Goal: Complete application form: Complete application form

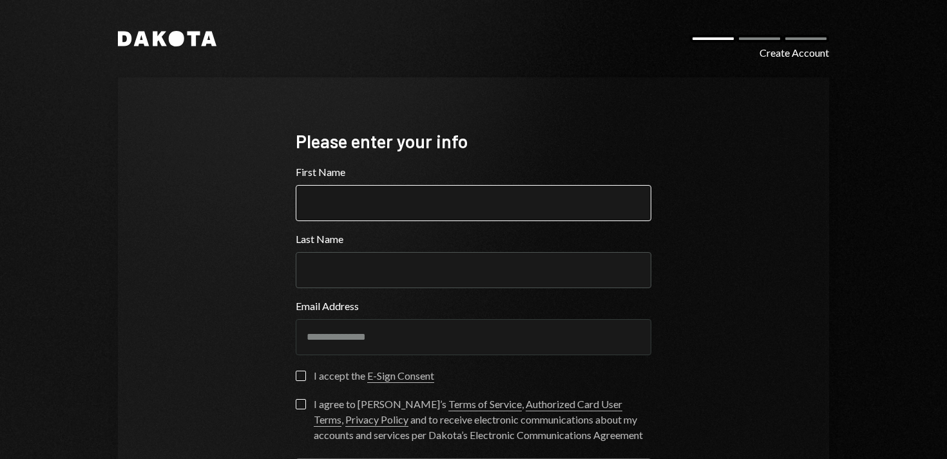
click at [472, 202] on input "First Name" at bounding box center [474, 203] width 356 height 36
type input "***"
type input "*****"
click at [291, 374] on div "**********" at bounding box center [473, 308] width 387 height 463
click at [298, 374] on button "I accept the E-Sign Consent" at bounding box center [301, 376] width 10 height 10
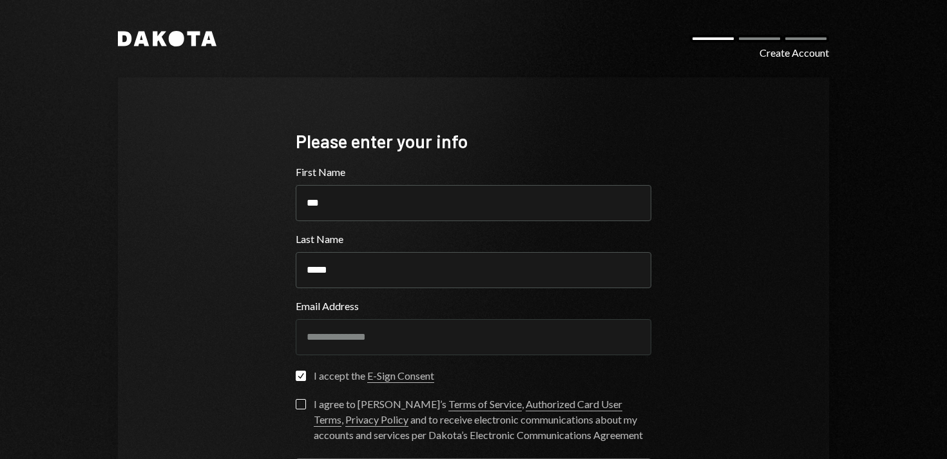
click at [297, 401] on button "I agree to [PERSON_NAME]’s Terms of Service , Authorized Card User Terms , Priv…" at bounding box center [301, 404] width 10 height 10
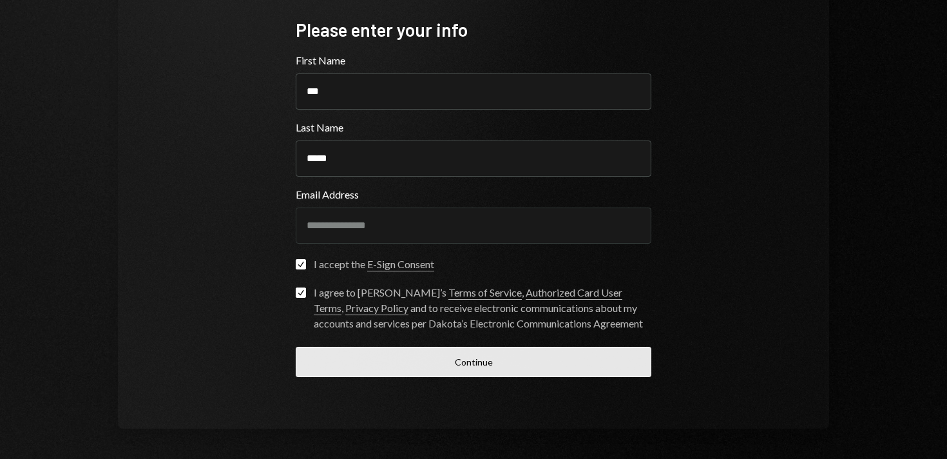
click at [419, 362] on button "Continue" at bounding box center [474, 362] width 356 height 30
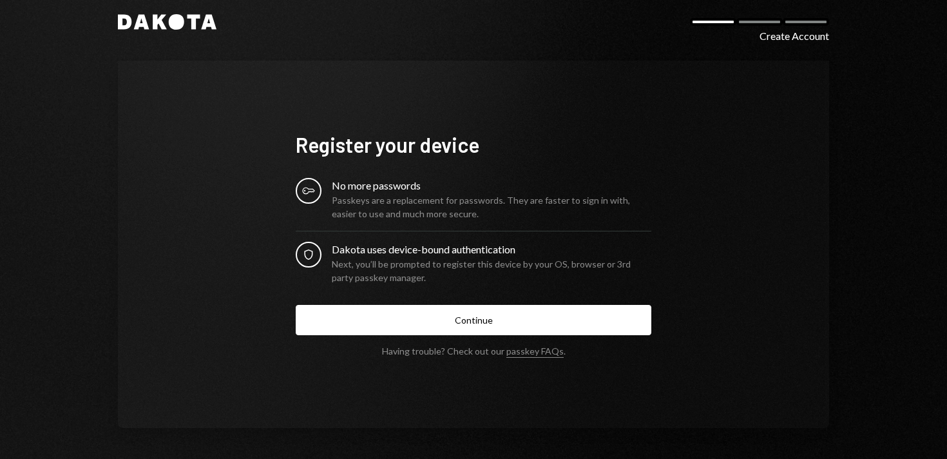
scroll to position [16, 0]
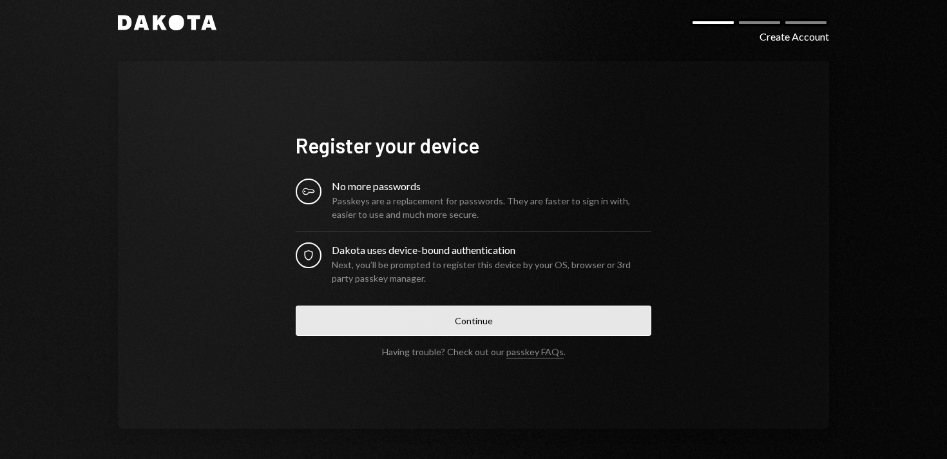
click at [457, 320] on button "Continue" at bounding box center [474, 321] width 356 height 30
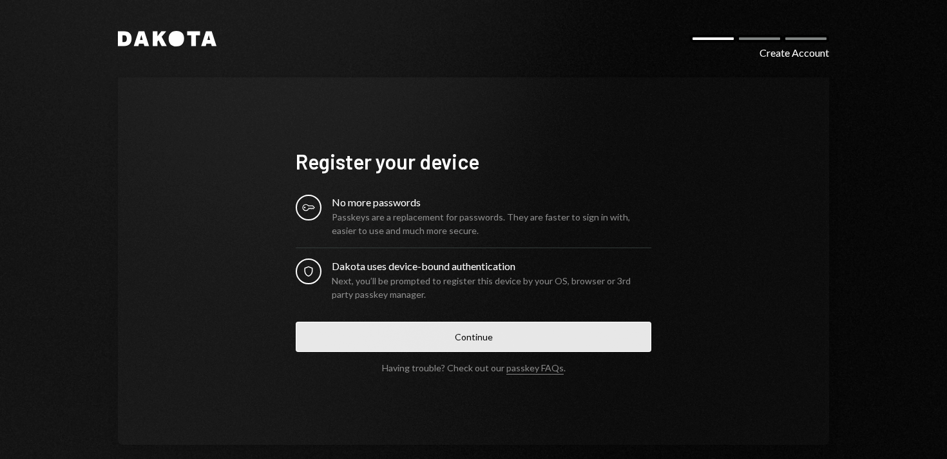
click at [470, 341] on button "Continue" at bounding box center [474, 337] width 356 height 30
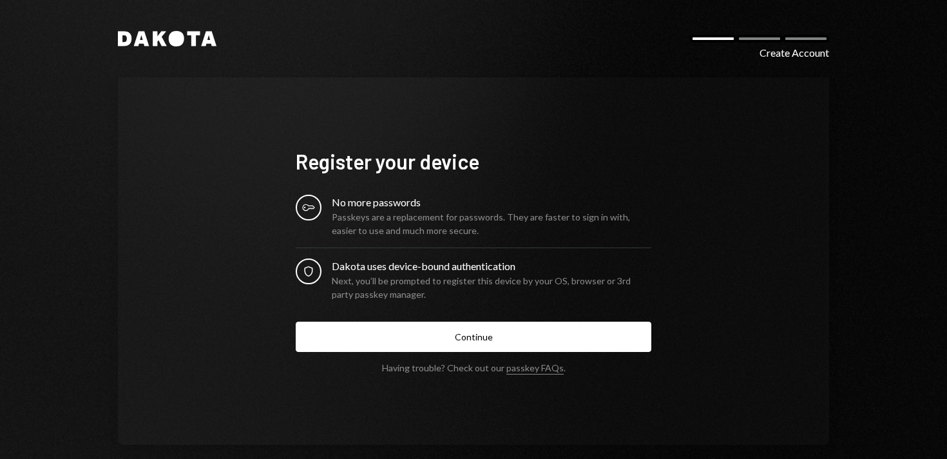
click at [426, 224] on div "Passkeys are a replacement for passwords. They are faster to sign in with, easi…" at bounding box center [492, 223] width 320 height 27
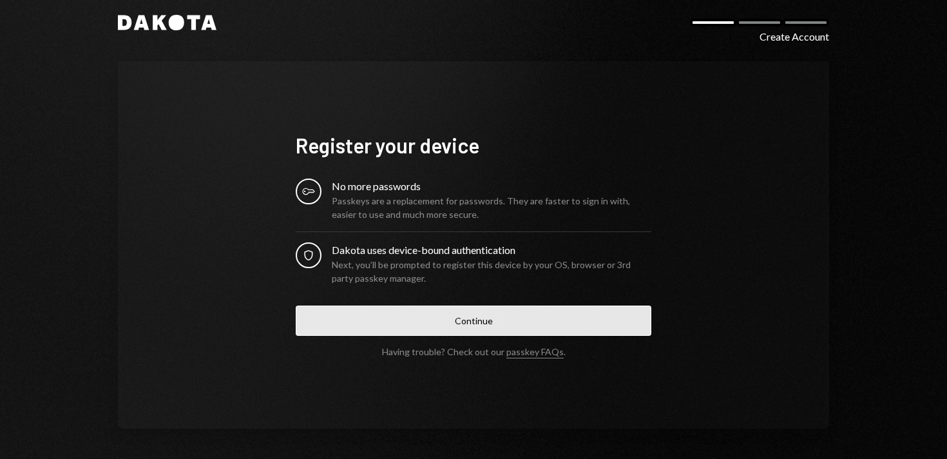
click at [448, 324] on button "Continue" at bounding box center [474, 321] width 356 height 30
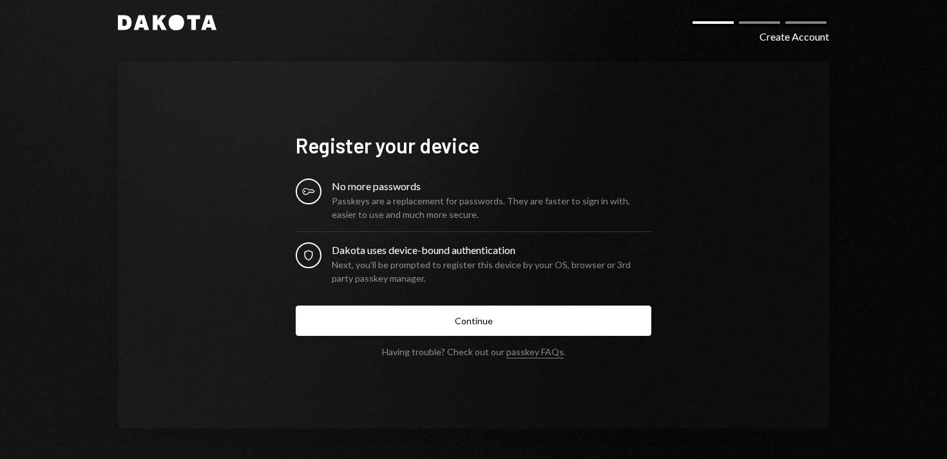
click at [393, 196] on div "Passkeys are a replacement for passwords. They are faster to sign in with, easi…" at bounding box center [492, 207] width 320 height 27
click at [516, 262] on div "Next, you’ll be prompted to register this device by your OS, browser or 3rd par…" at bounding box center [492, 271] width 320 height 27
click at [761, 26] on div "Dakota Create Account" at bounding box center [474, 22] width 712 height 15
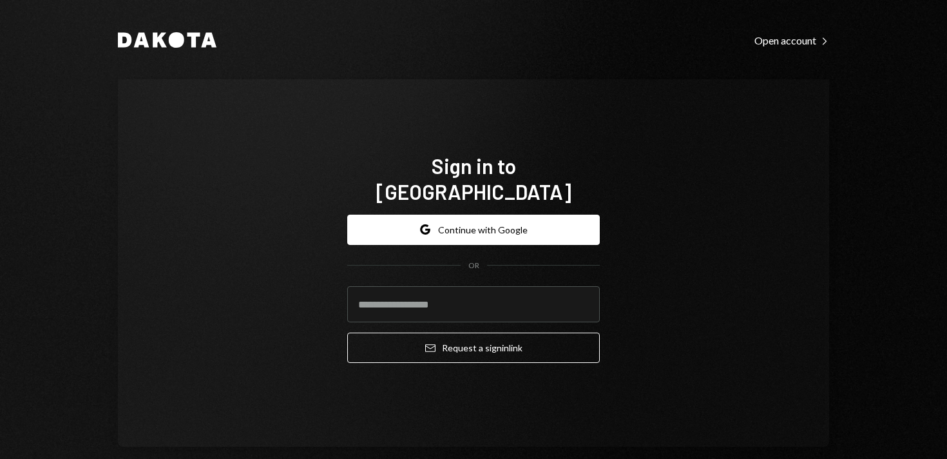
click at [674, 55] on div "Dakota Open account Right Caret Sign in to Dakota Google Continue with Google O…" at bounding box center [473, 239] width 773 height 478
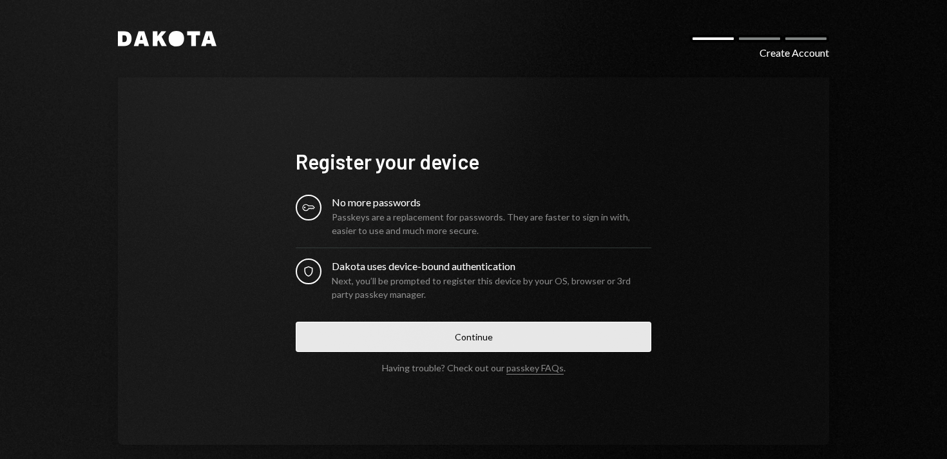
click at [505, 343] on button "Continue" at bounding box center [474, 337] width 356 height 30
click at [474, 334] on button "Continue" at bounding box center [474, 337] width 356 height 30
